Goal: Information Seeking & Learning: Learn about a topic

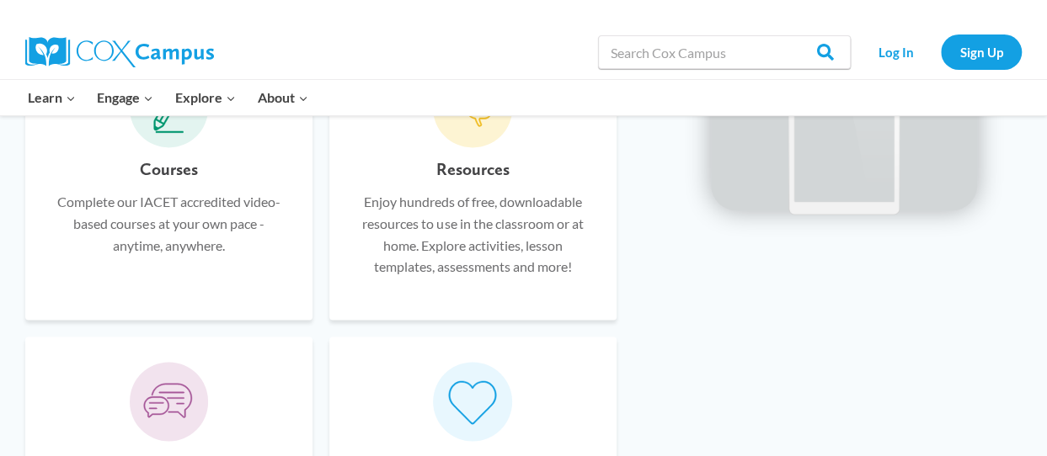
click at [227, 214] on p "Complete our IACET accredited video-based courses at your own pace - anytime, a…" at bounding box center [169, 223] width 237 height 65
click at [184, 183] on div "Courses Complete our IACET accredited video-based courses at your own pace - an…" at bounding box center [169, 225] width 237 height 138
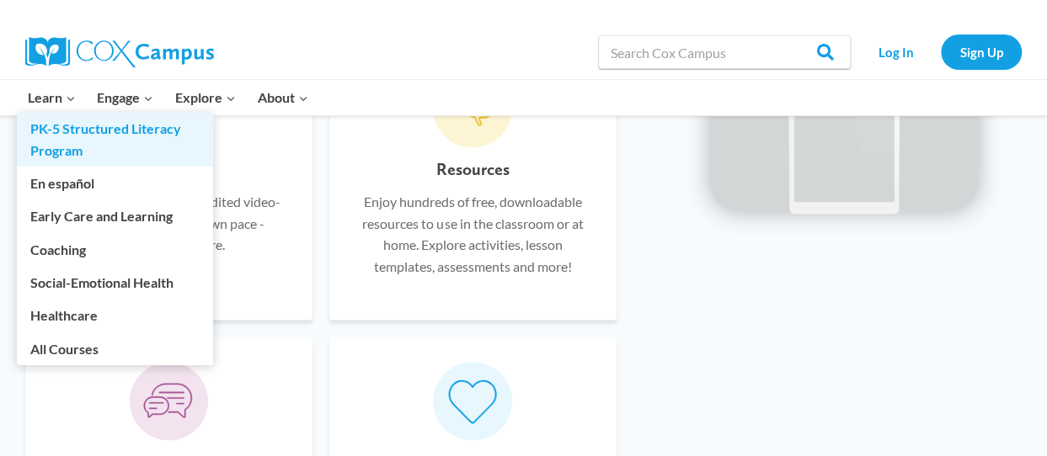
click at [43, 139] on link "PK-5 Structured Literacy Program" at bounding box center [115, 140] width 196 height 54
